Goal: Find specific fact: Find specific fact

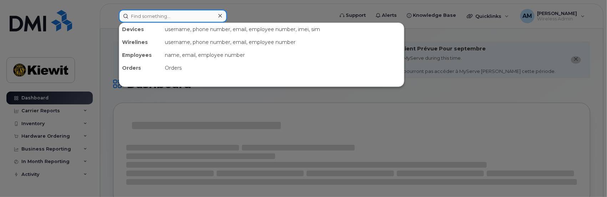
click at [173, 17] on input at bounding box center [173, 16] width 108 height 13
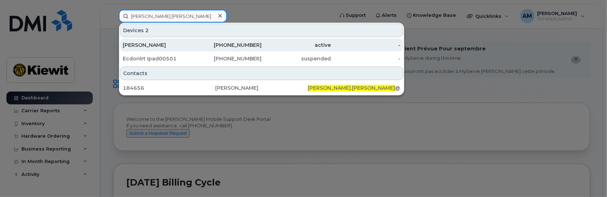
type input "[PERSON_NAME].[PERSON_NAME]"
click at [140, 44] on div "[PERSON_NAME]" at bounding box center [158, 44] width 70 height 7
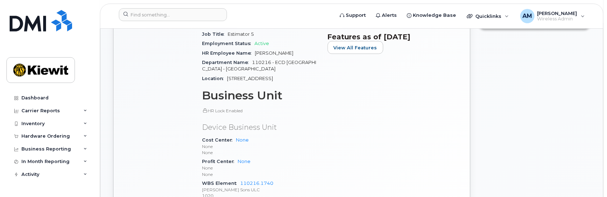
scroll to position [428, 0]
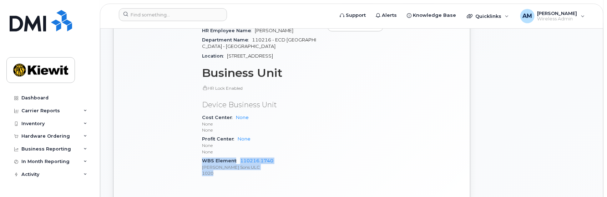
drag, startPoint x: 202, startPoint y: 146, endPoint x: 264, endPoint y: 161, distance: 64.1
click at [264, 161] on div "WBS Element 110216.1740 [PERSON_NAME] Sons ULC 1020" at bounding box center [260, 167] width 117 height 22
copy div "WBS Element 110216.1740 [PERSON_NAME] Sons ULC 1020"
click at [261, 187] on div "Active Send Message 27.86 GB  used 0.00 Bytes  included this month Device Detai…" at bounding box center [291, 46] width 331 height 337
click at [289, 184] on div "Active Send Message 27.86 GB  used 0.00 Bytes  included this month Device Detai…" at bounding box center [291, 46] width 331 height 337
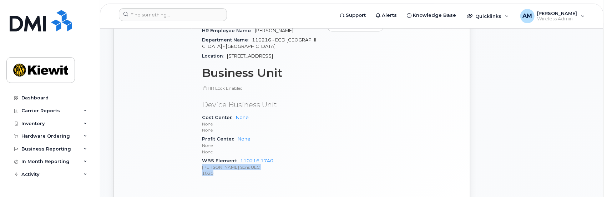
drag, startPoint x: 203, startPoint y: 153, endPoint x: 231, endPoint y: 159, distance: 29.2
click at [231, 159] on span "110216.1740 [PERSON_NAME] Sons ULC 1020" at bounding box center [260, 167] width 117 height 19
copy span "[PERSON_NAME] Sons ULC 1020"
drag, startPoint x: 175, startPoint y: 182, endPoint x: 233, endPoint y: 167, distance: 59.8
click at [175, 182] on div "Active Send Message 27.86 GB  used 0.00 Bytes  included this month Device Detai…" at bounding box center [291, 46] width 331 height 337
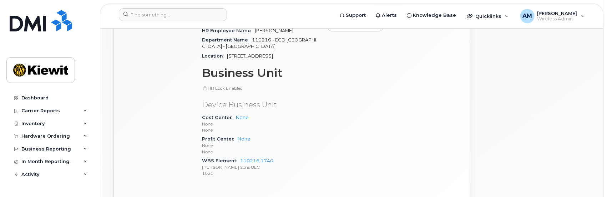
click at [228, 170] on p "1020" at bounding box center [260, 173] width 117 height 6
drag, startPoint x: 227, startPoint y: 159, endPoint x: 233, endPoint y: 168, distance: 11.1
click at [233, 169] on div "Device Details Device iPhone 11 64GB + Upgrade Device SIM [TECHNICAL_ID] Email …" at bounding box center [261, 34] width 126 height 307
drag, startPoint x: 232, startPoint y: 167, endPoint x: 229, endPoint y: 164, distance: 4.1
click at [232, 167] on div "Device Details Device iPhone 11 64GB + Upgrade Device SIM [TECHNICAL_ID] Email …" at bounding box center [261, 34] width 126 height 307
